Goal: Information Seeking & Learning: Learn about a topic

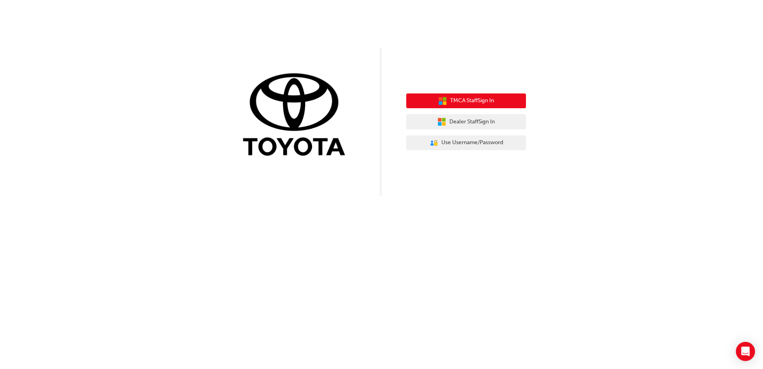
click at [498, 104] on button "TMCA Staff Sign In" at bounding box center [466, 100] width 120 height 15
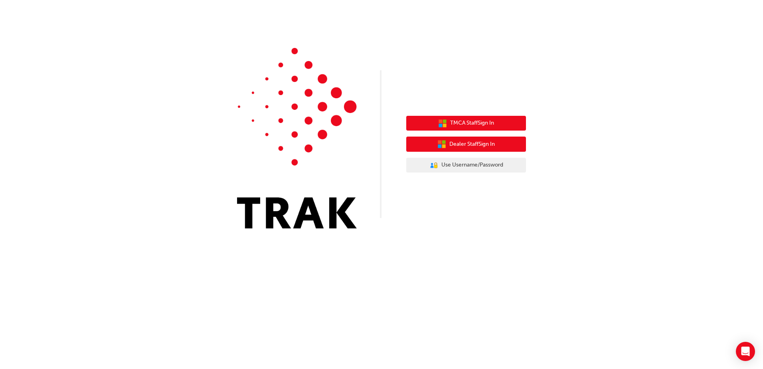
drag, startPoint x: 454, startPoint y: 142, endPoint x: 450, endPoint y: 123, distance: 19.5
click at [454, 142] on span "Dealer Staff Sign In" at bounding box center [471, 144] width 45 height 9
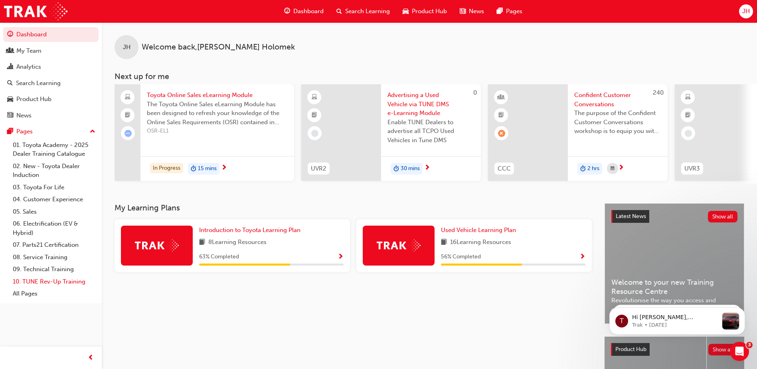
click at [34, 284] on link "10. TUNE Rev-Up Training" at bounding box center [54, 281] width 89 height 12
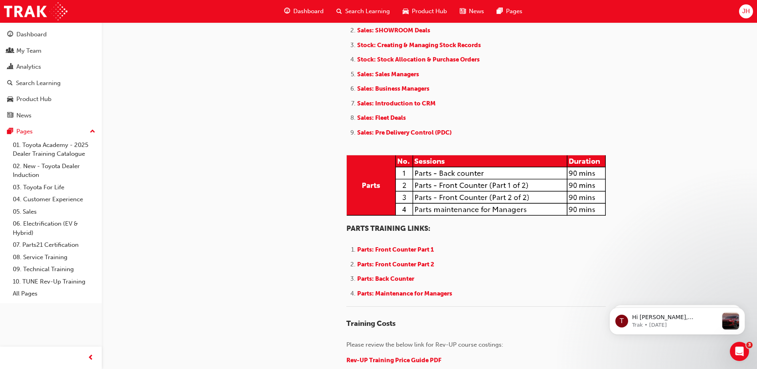
scroll to position [907, 0]
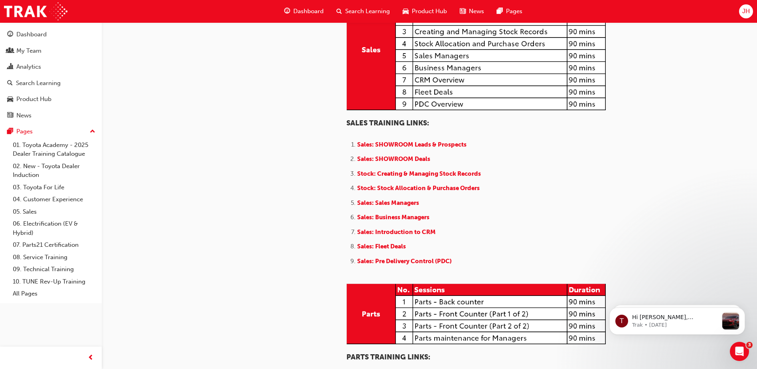
scroll to position [917, 0]
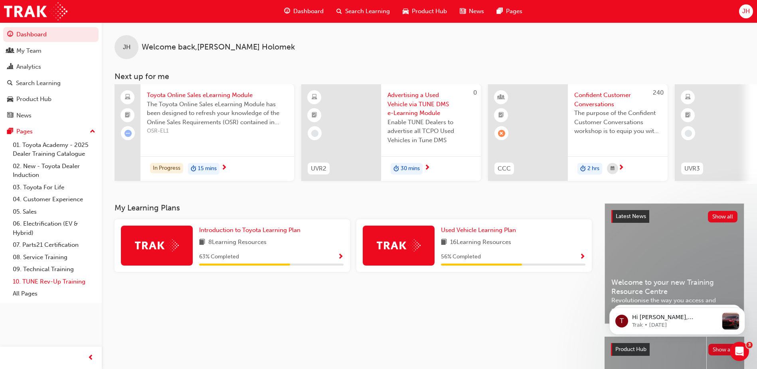
click at [53, 278] on link "10. TUNE Rev-Up Training" at bounding box center [54, 281] width 89 height 12
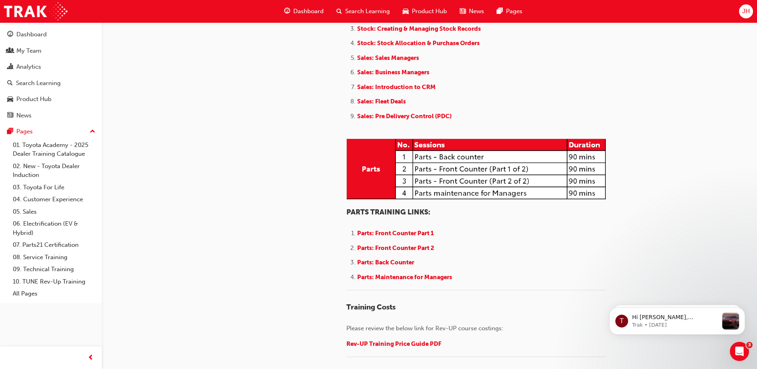
scroll to position [787, 0]
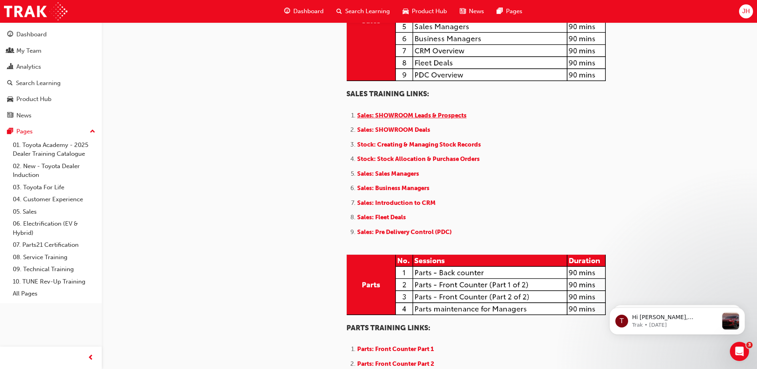
click at [430, 119] on span "Sales: SHOWROOM Leads & Prospects" at bounding box center [411, 115] width 109 height 7
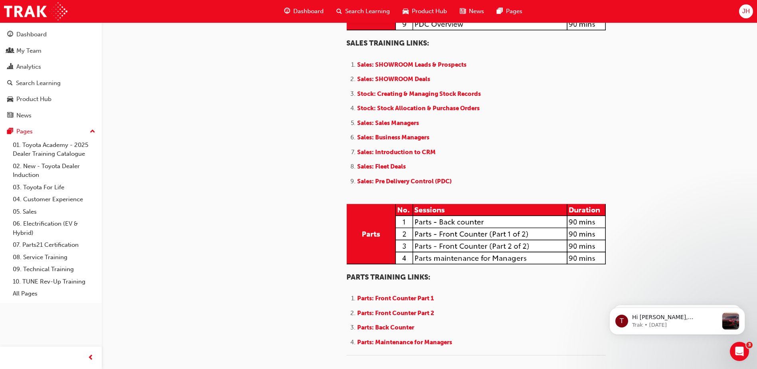
scroll to position [878, 0]
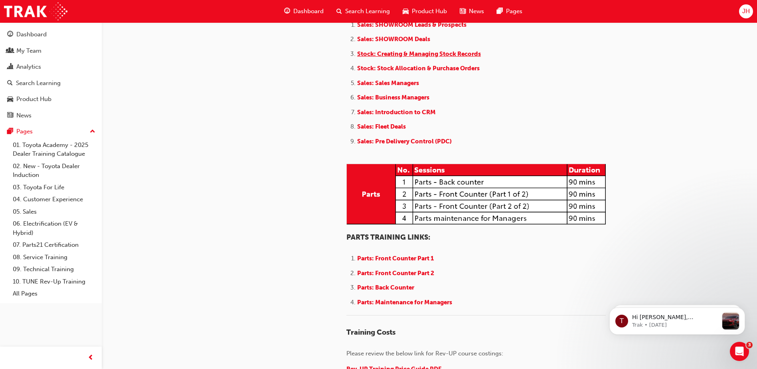
click at [435, 57] on span "Stock: Creating & Managing Stock Records" at bounding box center [419, 53] width 124 height 7
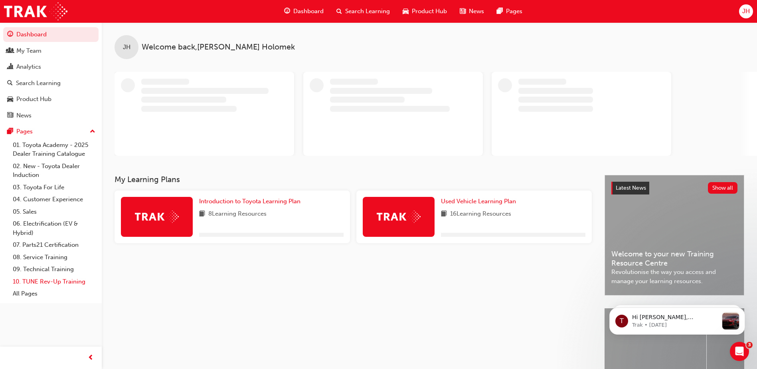
click at [38, 281] on link "10. TUNE Rev-Up Training" at bounding box center [54, 281] width 89 height 12
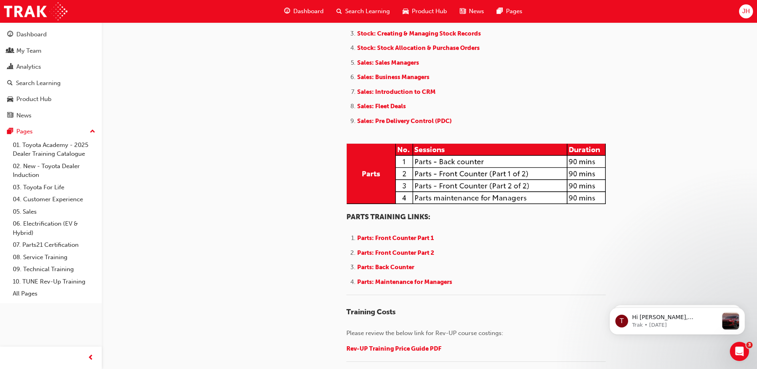
scroll to position [917, 0]
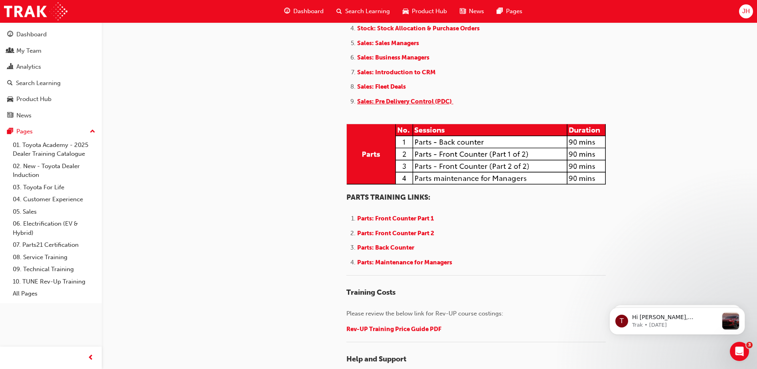
click at [412, 105] on span "Sales: Pre Delivery Control (PDC)" at bounding box center [404, 101] width 95 height 7
